Goal: Navigation & Orientation: Find specific page/section

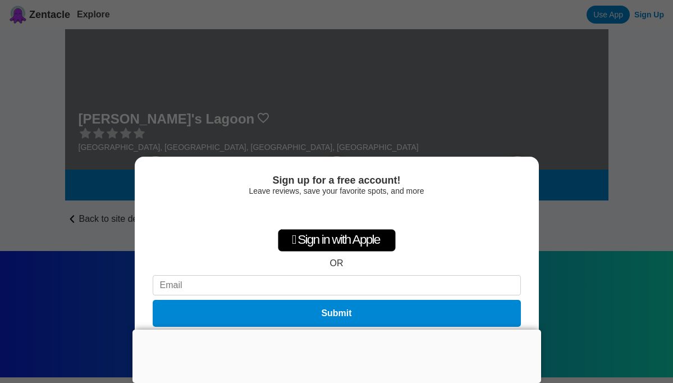
click at [592, 253] on div "Sign up for a free account! Leave reviews, save your favorite spots, and more …" at bounding box center [336, 191] width 673 height 383
click at [592, 242] on div "Sign up for a free account! Leave reviews, save your favorite spots, and more …" at bounding box center [336, 191] width 673 height 383
click at [339, 329] on div at bounding box center [336, 329] width 408 height 0
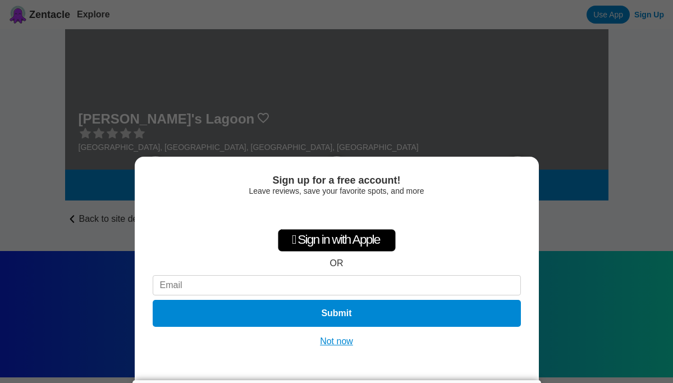
click at [497, 102] on div "Sign up for a free account! Leave reviews, save your favorite spots, and more …" at bounding box center [336, 191] width 673 height 383
click at [348, 342] on button "Not now" at bounding box center [336, 340] width 40 height 11
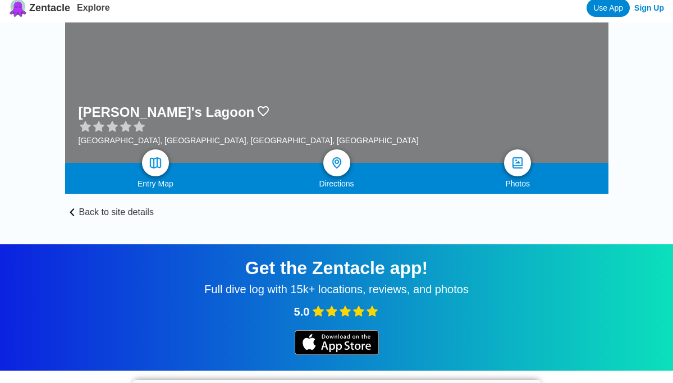
scroll to position [12, 0]
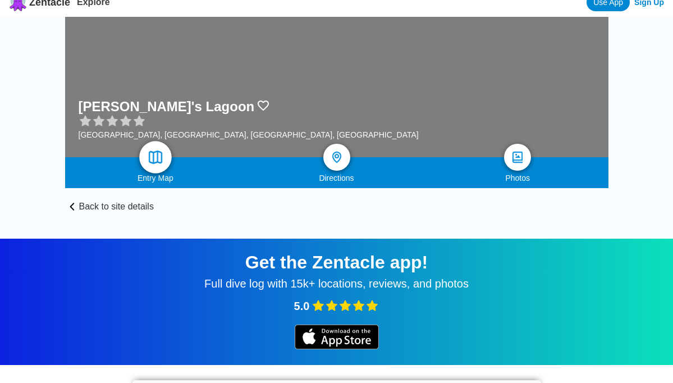
click at [154, 154] on img at bounding box center [155, 157] width 16 height 16
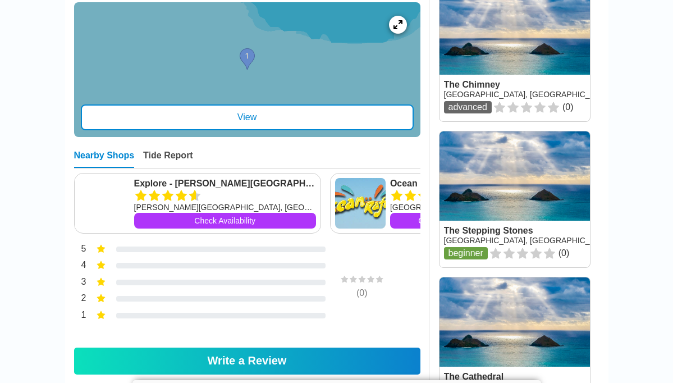
scroll to position [457, 0]
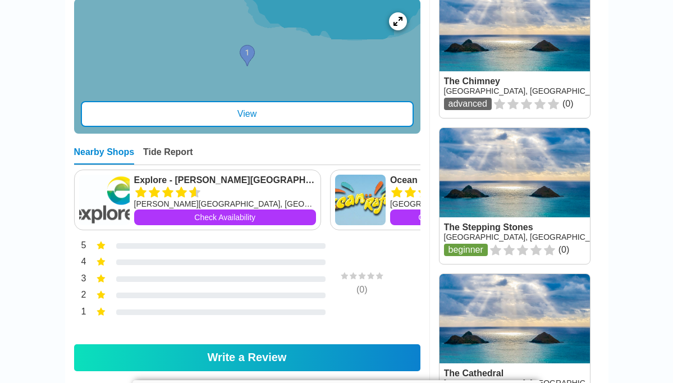
click at [249, 125] on div "View" at bounding box center [247, 114] width 333 height 26
